Goal: Use online tool/utility: Utilize a website feature to perform a specific function

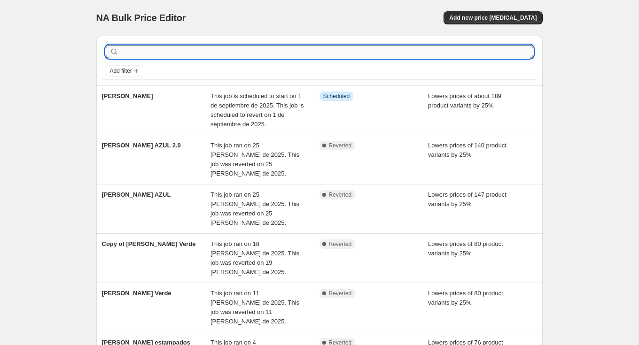
click at [185, 54] on input "text" at bounding box center [327, 51] width 412 height 13
type input "todo"
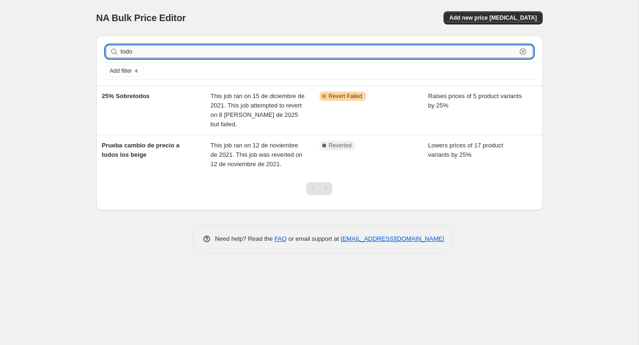
click at [171, 52] on input "todo" at bounding box center [318, 51] width 395 height 13
type input "toda"
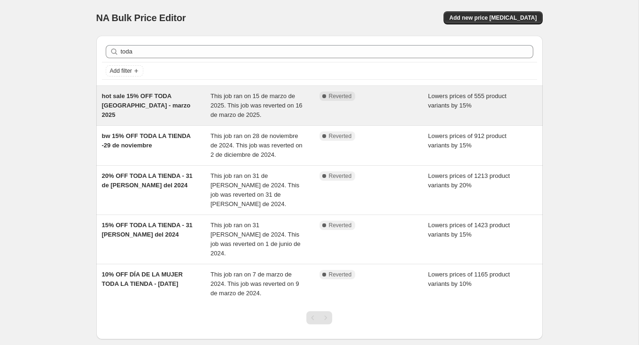
click at [291, 112] on div "This job ran on 15 de marzo de 2025. This job was reverted on 16 de marzo de 20…" at bounding box center [264, 106] width 109 height 28
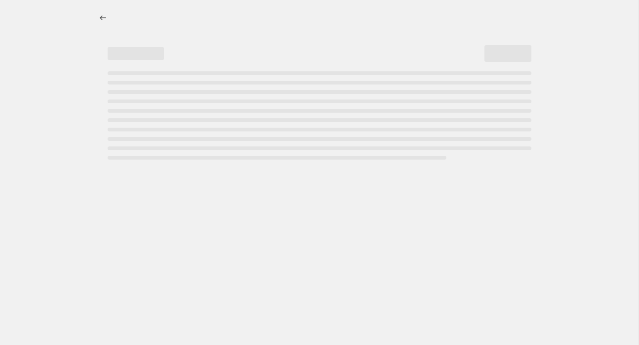
select select "percentage"
select select "tag"
select select "not_equal"
select select "tag"
select select "not_equal"
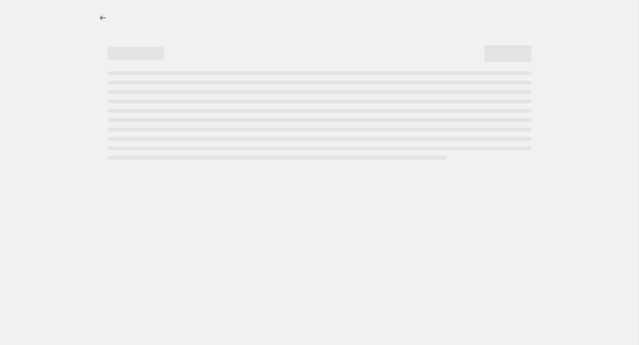
select select "product_status"
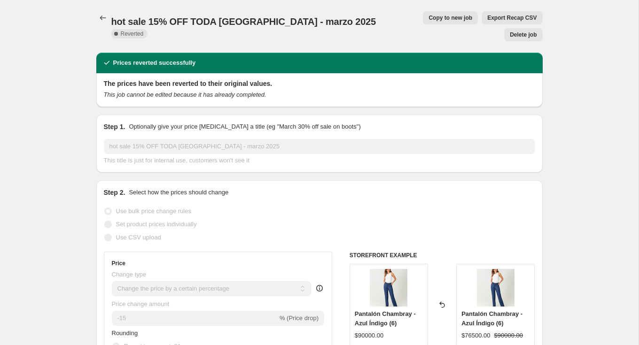
click at [428, 19] on span "Copy to new job" at bounding box center [450, 18] width 44 height 8
select select "percentage"
select select "tag"
select select "not_equal"
select select "tag"
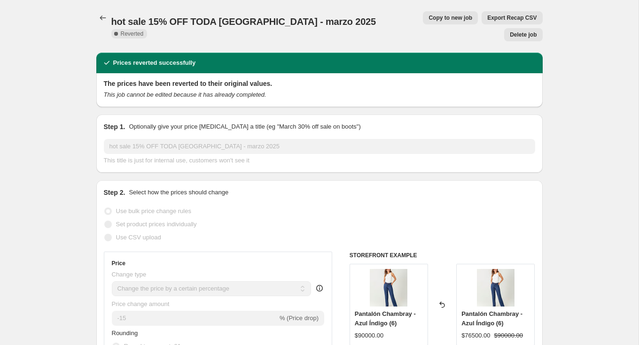
select select "not_equal"
select select "product_status"
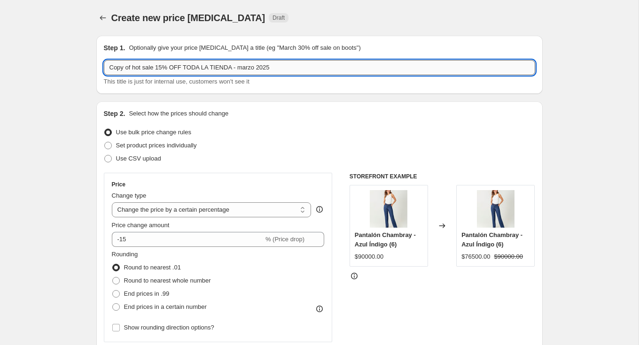
click at [217, 73] on input "Copy of hot sale 15% OFF TODA LA TIENDA - marzo 2025" at bounding box center [319, 67] width 431 height 15
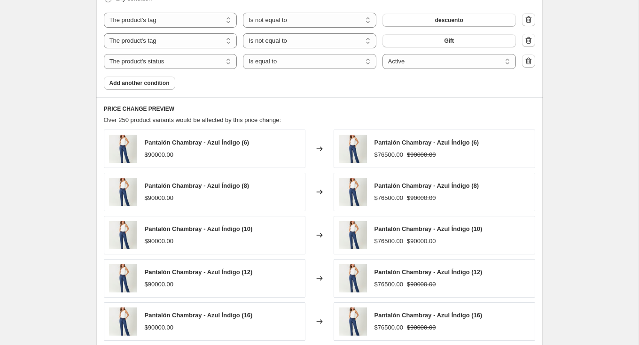
scroll to position [737, 0]
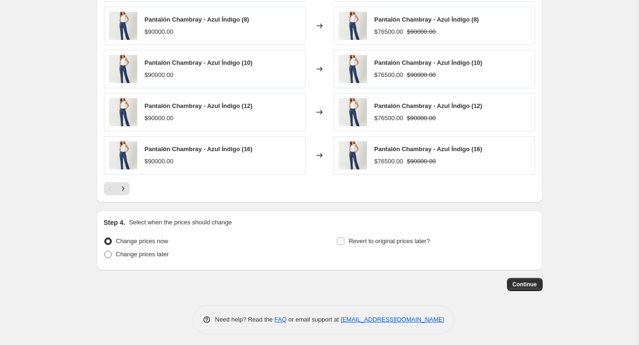
type input "Madrugón - 15% OFF"
click at [152, 253] on span "Change prices later" at bounding box center [142, 254] width 53 height 7
click at [105, 251] on input "Change prices later" at bounding box center [104, 251] width 0 height 0
radio input "true"
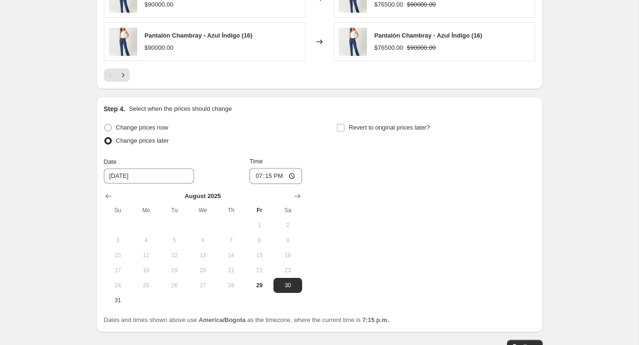
scroll to position [862, 0]
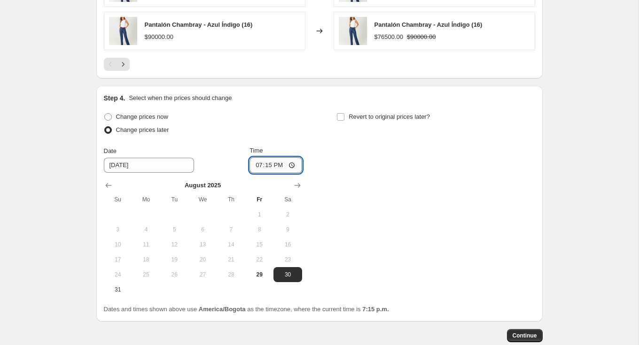
click at [265, 163] on input "19:15" at bounding box center [275, 165] width 53 height 16
click at [294, 162] on input "19:15" at bounding box center [275, 165] width 53 height 16
click at [378, 114] on span "Revert to original prices later?" at bounding box center [388, 116] width 81 height 7
click at [344, 114] on input "Revert to original prices later?" at bounding box center [341, 117] width 8 height 8
checkbox input "true"
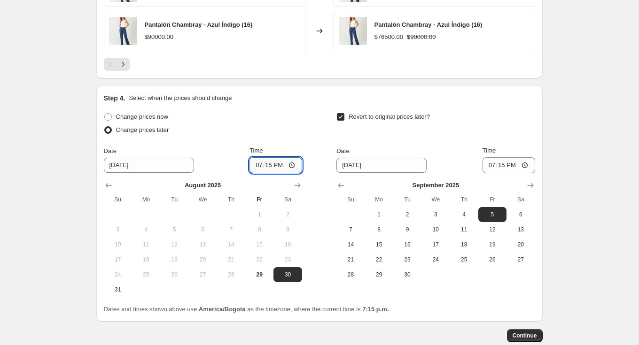
click at [257, 162] on input "19:15" at bounding box center [275, 165] width 53 height 16
click at [284, 157] on input "19:15" at bounding box center [275, 165] width 53 height 16
click at [277, 161] on input "19:15" at bounding box center [275, 165] width 53 height 16
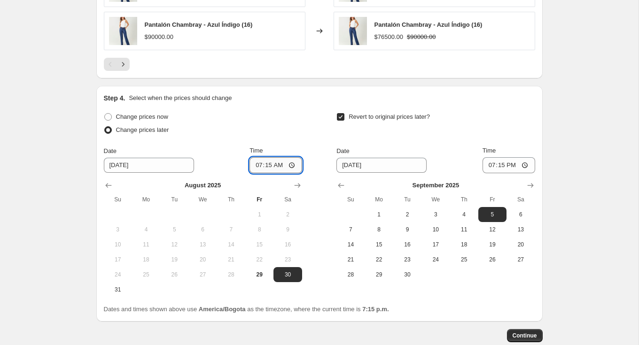
type input "19:15"
click at [261, 159] on input "Time" at bounding box center [275, 165] width 53 height 16
click at [250, 160] on input "Time" at bounding box center [275, 165] width 53 height 16
type input "00:00"
click at [289, 142] on div "Change prices now Change prices later Date [DATE] Time 00:00 [DATE] Su Mo Tu We…" at bounding box center [203, 203] width 198 height 187
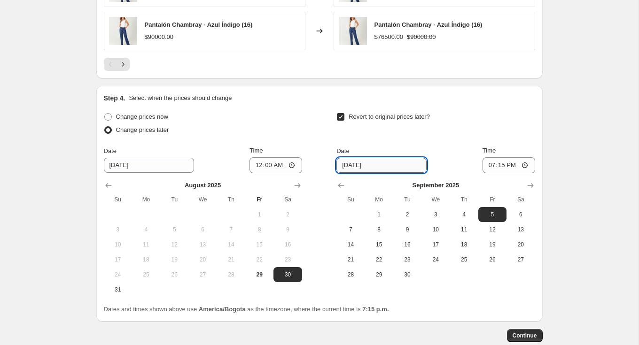
click at [385, 164] on input "[DATE]" at bounding box center [381, 165] width 90 height 15
type input "9"
click at [374, 161] on input "Date" at bounding box center [381, 165] width 90 height 15
click at [419, 159] on div "Date [DATE] Time 19:15" at bounding box center [435, 159] width 198 height 27
click at [346, 163] on input "[DATE]" at bounding box center [381, 165] width 90 height 15
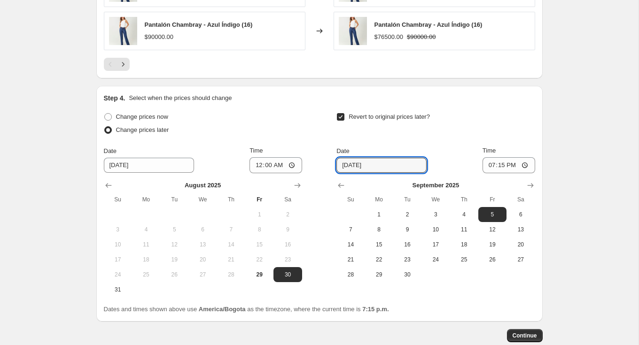
click at [429, 152] on div "Date [DATE] Time 19:15" at bounding box center [435, 159] width 198 height 27
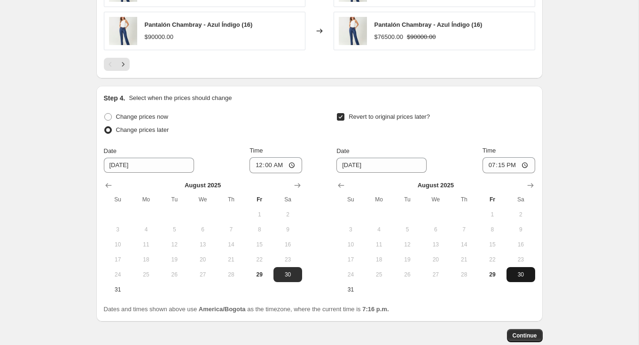
click at [523, 273] on span "30" at bounding box center [520, 275] width 21 height 8
type input "[DATE]"
click at [502, 163] on input "19:15" at bounding box center [508, 165] width 53 height 16
click at [495, 165] on input "19:15" at bounding box center [508, 165] width 53 height 16
click at [485, 162] on input "19:15" at bounding box center [508, 165] width 53 height 16
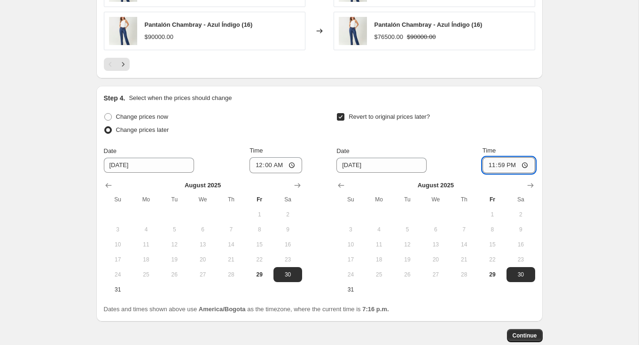
click at [485, 163] on input "23:59" at bounding box center [508, 165] width 53 height 16
type input "12:00"
click at [504, 135] on div "Revert to original prices later?" at bounding box center [435, 124] width 198 height 28
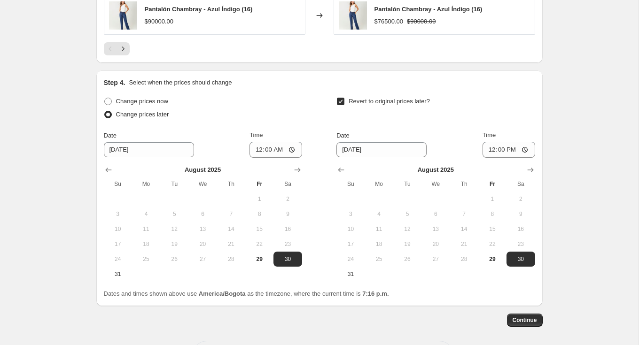
scroll to position [883, 0]
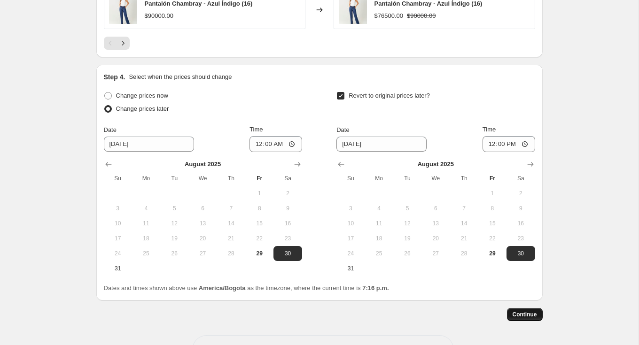
click at [522, 312] on span "Continue" at bounding box center [524, 315] width 24 height 8
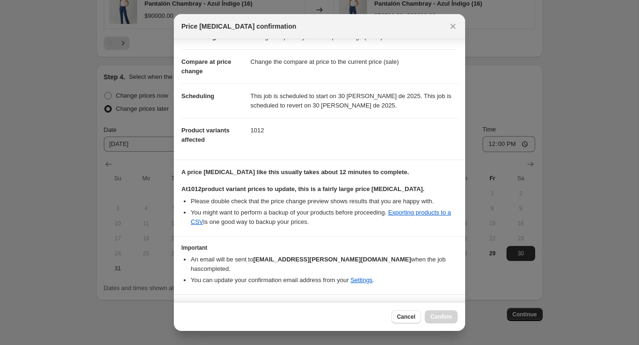
scroll to position [40, 0]
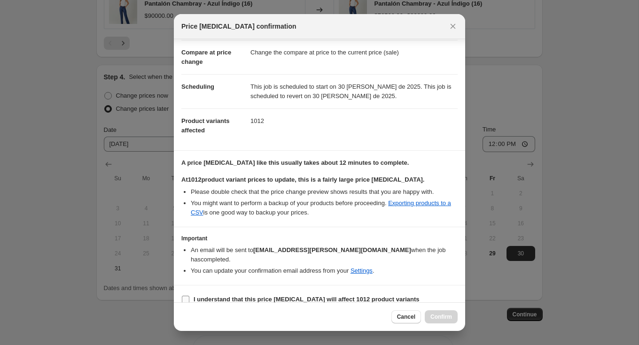
click at [292, 296] on b "I understand that this price [MEDICAL_DATA] will affect 1012 product variants" at bounding box center [306, 299] width 226 height 7
click at [189, 296] on input "I understand that this price [MEDICAL_DATA] will affect 1012 product variants" at bounding box center [186, 300] width 8 height 8
checkbox input "true"
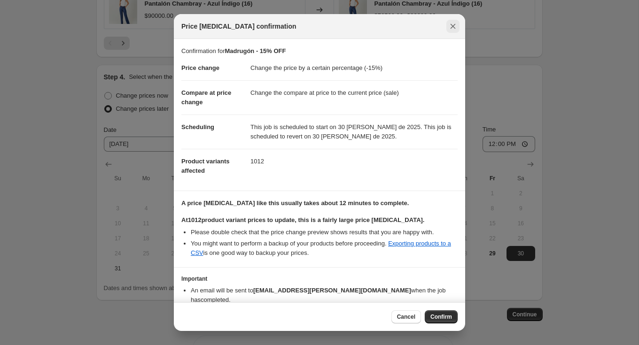
click at [455, 29] on icon "Close" at bounding box center [452, 26] width 9 height 9
